Goal: Check status

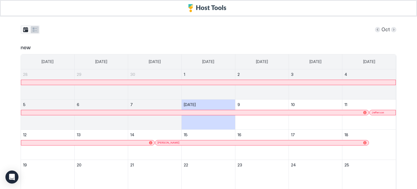
click at [31, 30] on button "tab-group" at bounding box center [35, 29] width 8 height 7
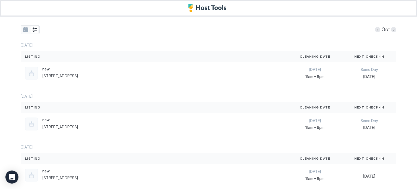
click at [86, 32] on div "Oct" at bounding box center [209, 29] width 376 height 9
click at [391, 32] on div "Oct" at bounding box center [385, 29] width 21 height 9
click at [391, 29] on button "Next month" at bounding box center [393, 29] width 5 height 5
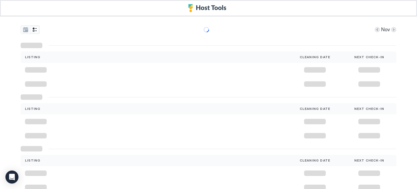
click at [214, 35] on div "Nov Listing Cleaning Date Next Check-In Listing Cleaning Date Next Check-In Lis…" at bounding box center [209, 110] width 376 height 186
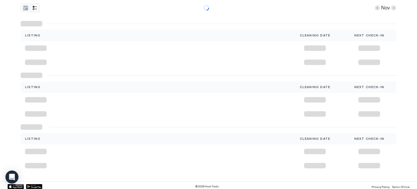
scroll to position [23, 0]
